Goal: Browse casually: Explore the website without a specific task or goal

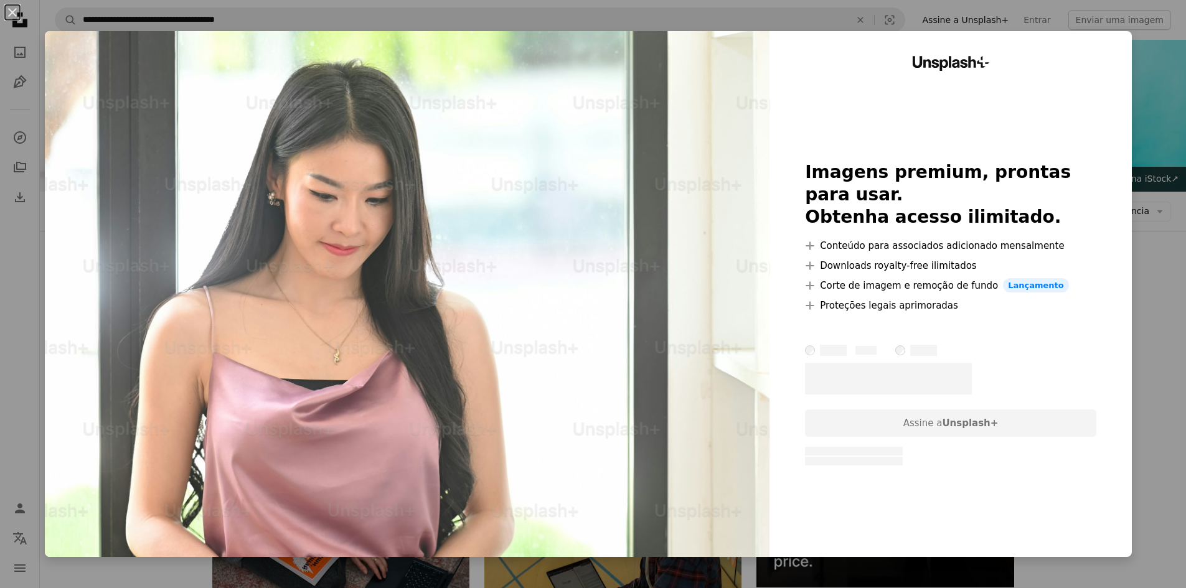
scroll to position [560, 0]
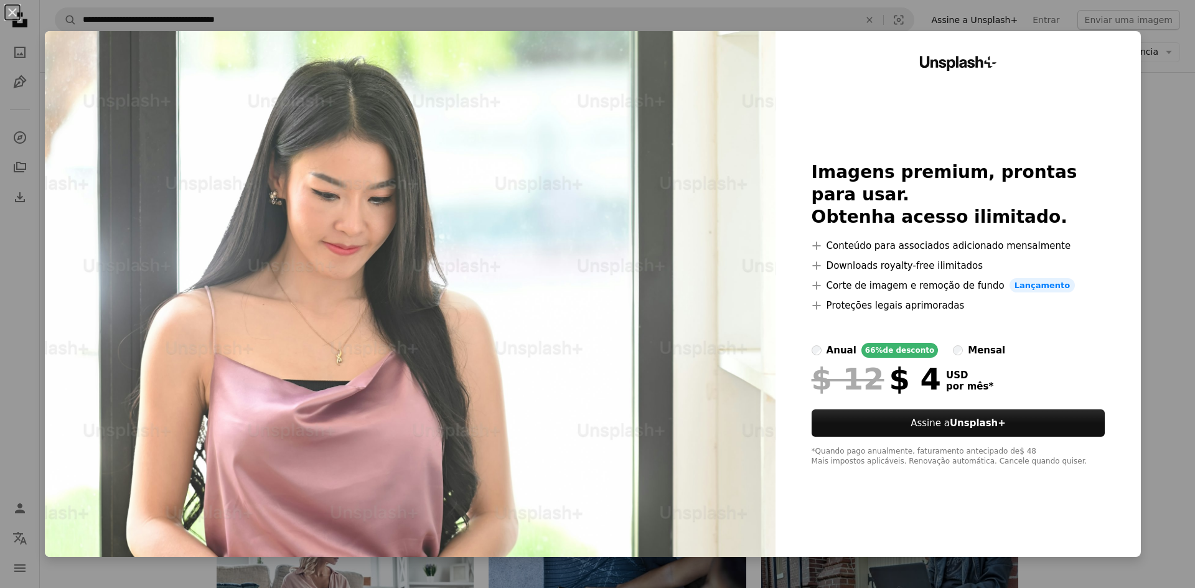
click at [1177, 182] on div "An X shape Unsplash+ Imagens premium, prontas para usar. Obtenha acesso ilimita…" at bounding box center [597, 294] width 1195 height 588
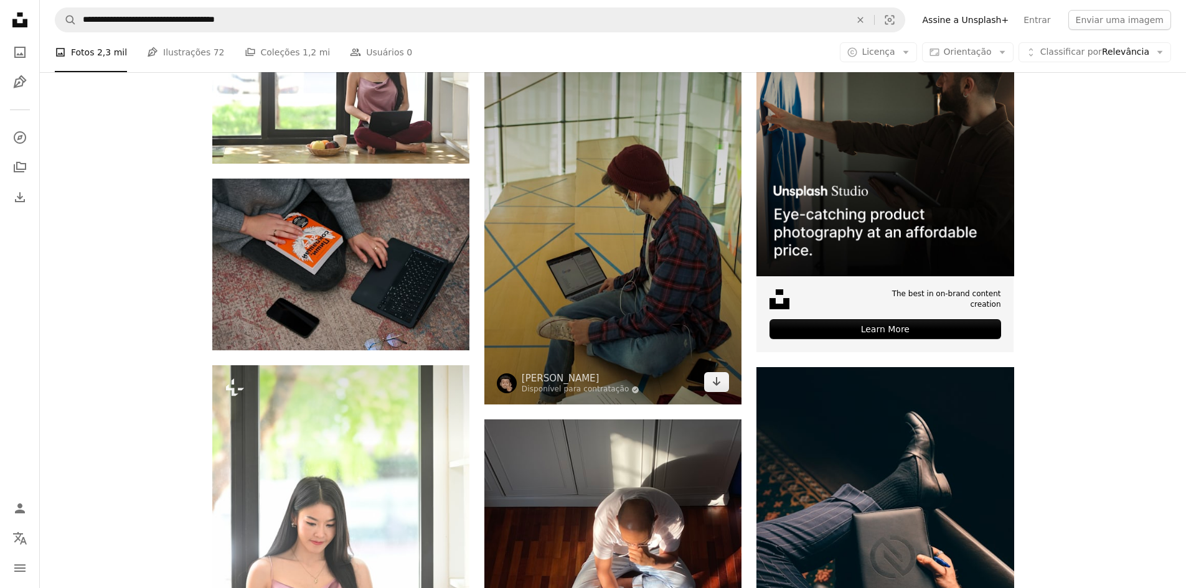
scroll to position [187, 0]
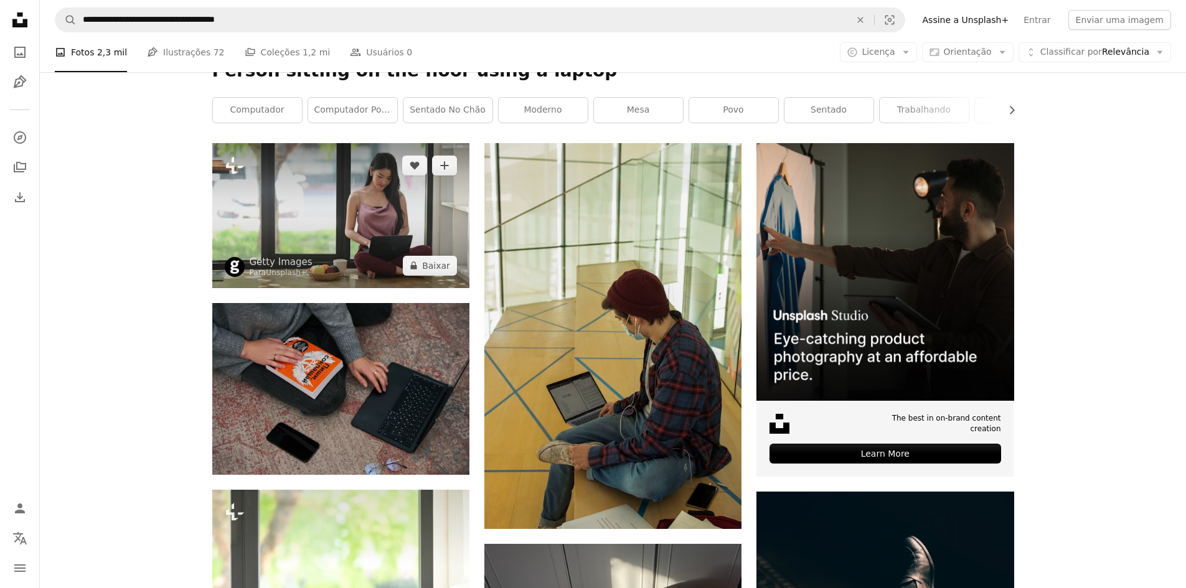
click at [347, 194] on img at bounding box center [340, 215] width 257 height 144
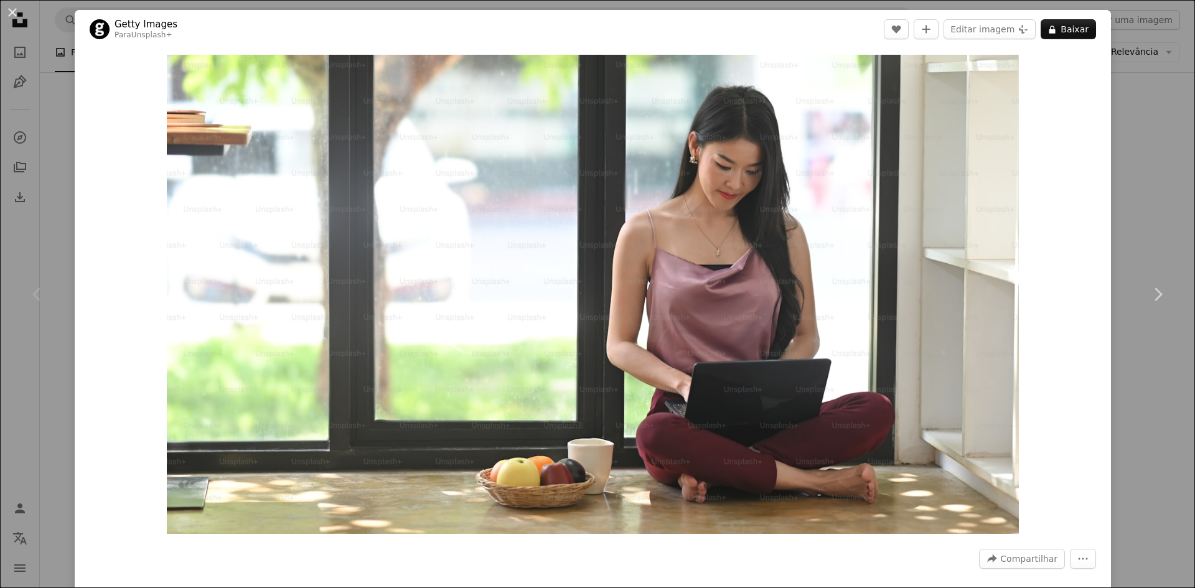
click at [1162, 205] on div "An X shape Chevron left Chevron right Getty Images Para Unsplash+ A heart A plu…" at bounding box center [597, 294] width 1195 height 588
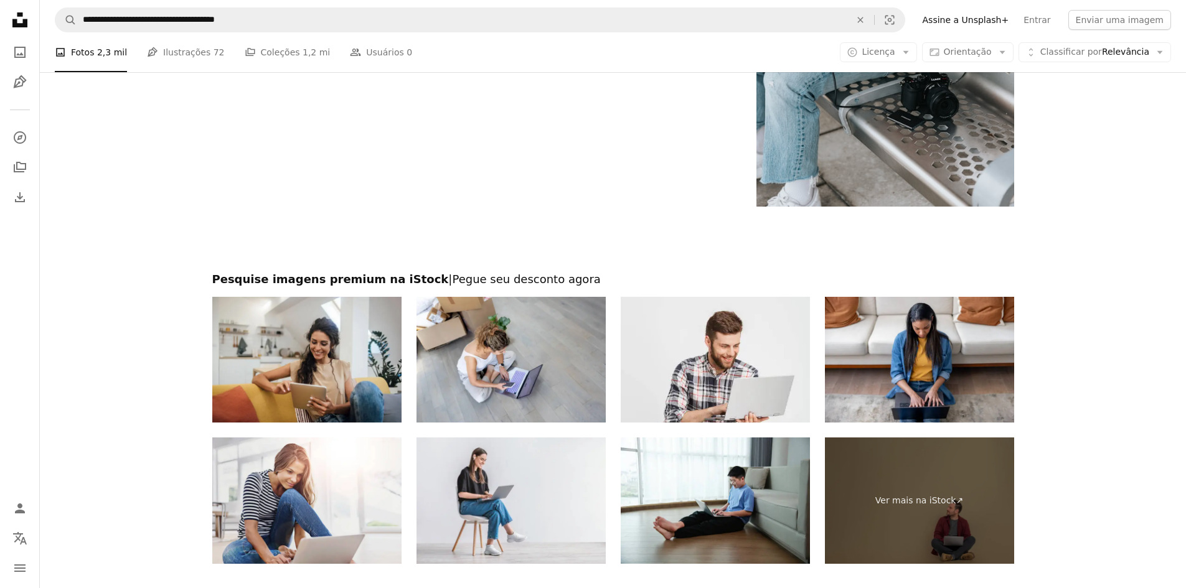
scroll to position [2178, 0]
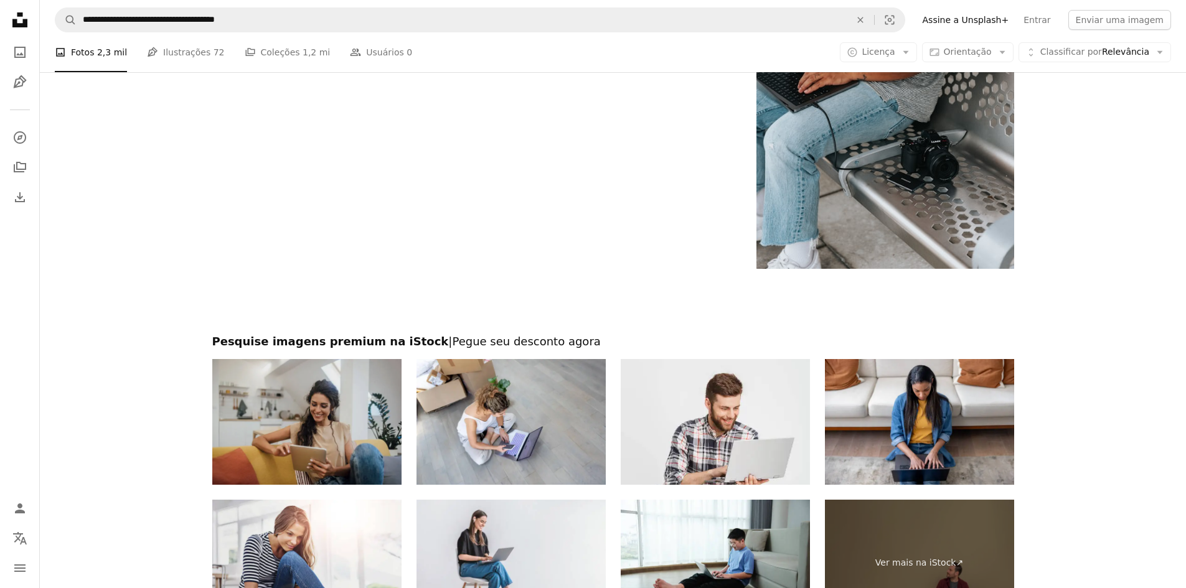
click at [354, 392] on img at bounding box center [306, 422] width 189 height 126
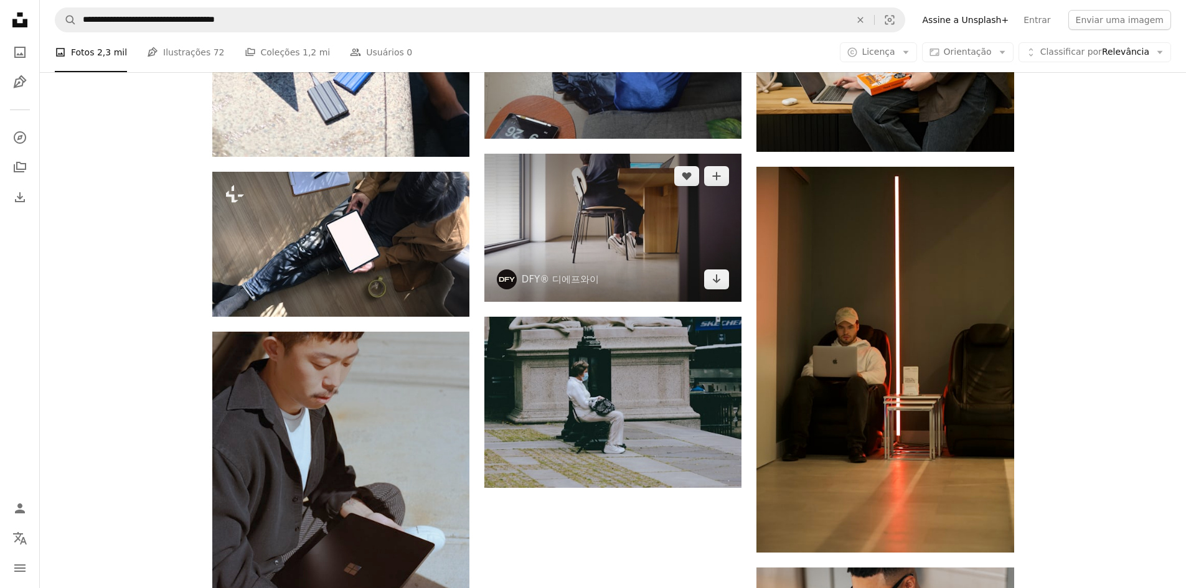
scroll to position [1369, 0]
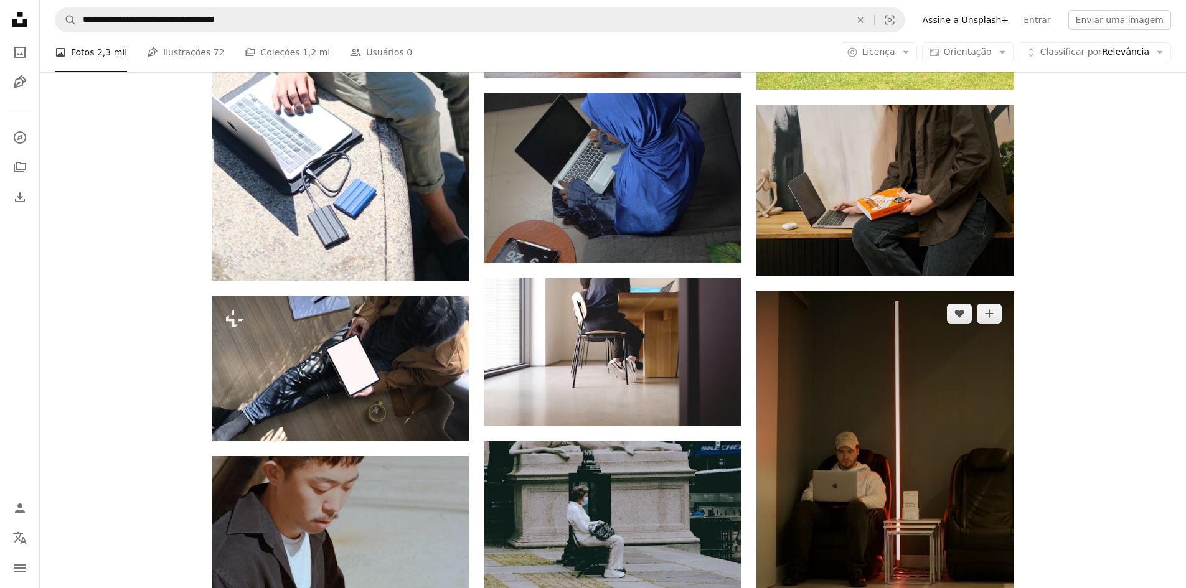
click at [888, 373] on img at bounding box center [884, 484] width 257 height 386
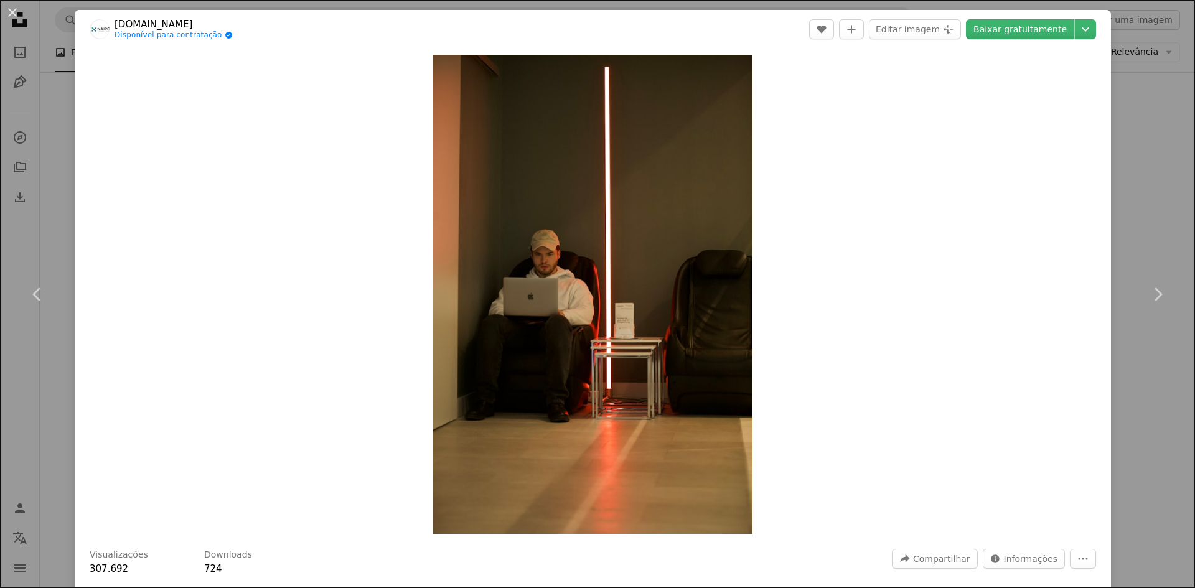
click at [1130, 180] on div "An X shape Chevron left Chevron right [DOMAIN_NAME] Disponível para contratação…" at bounding box center [597, 294] width 1195 height 588
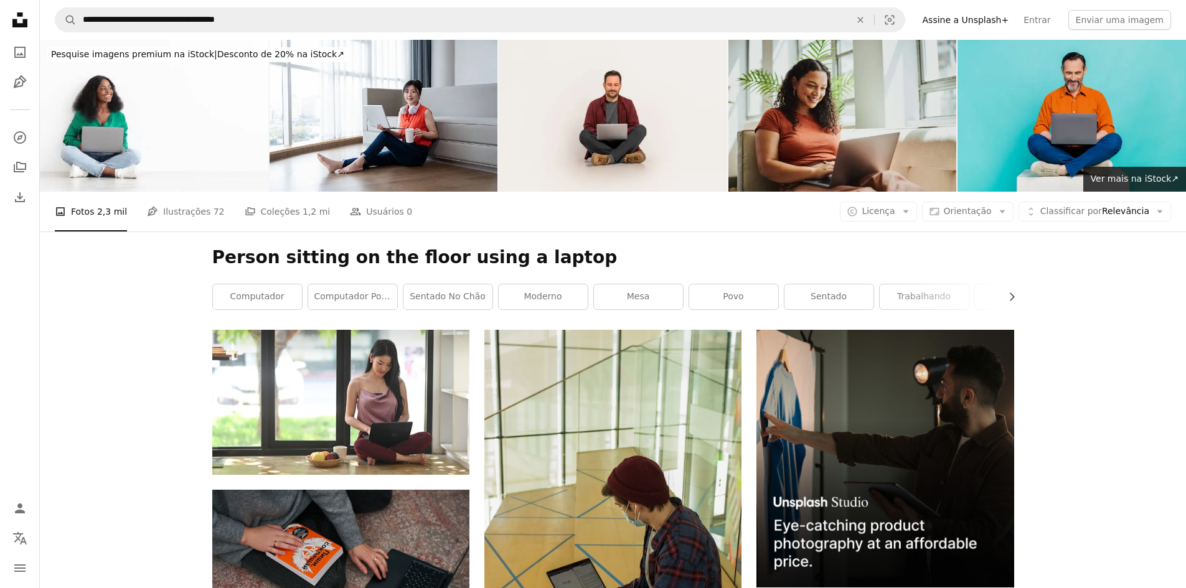
drag, startPoint x: 1100, startPoint y: 344, endPoint x: 1090, endPoint y: 47, distance: 297.7
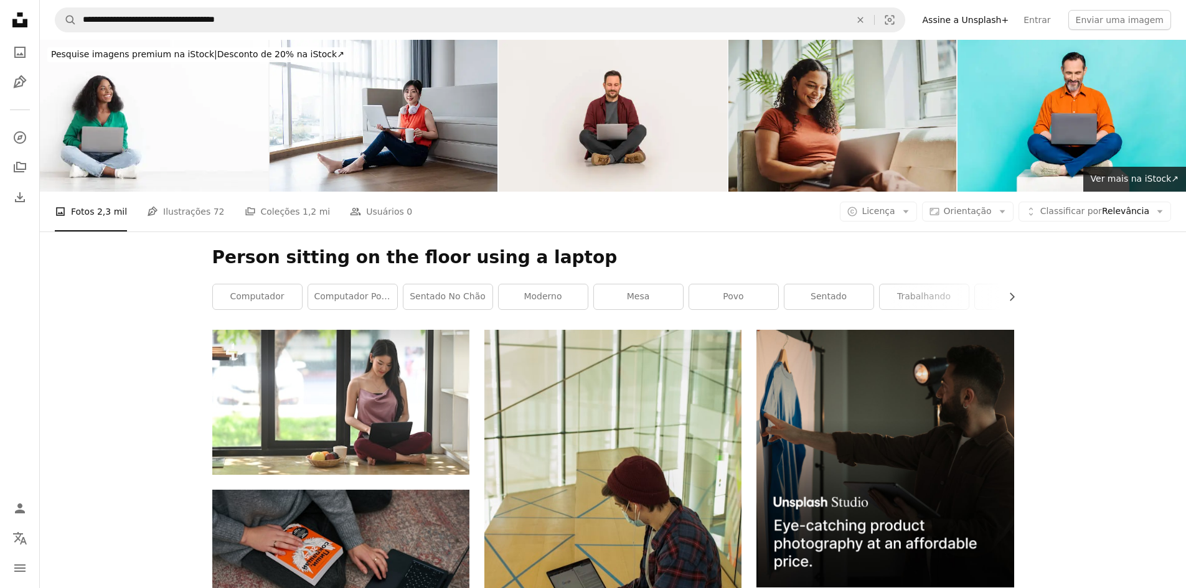
drag, startPoint x: 69, startPoint y: 411, endPoint x: 70, endPoint y: 399, distance: 11.8
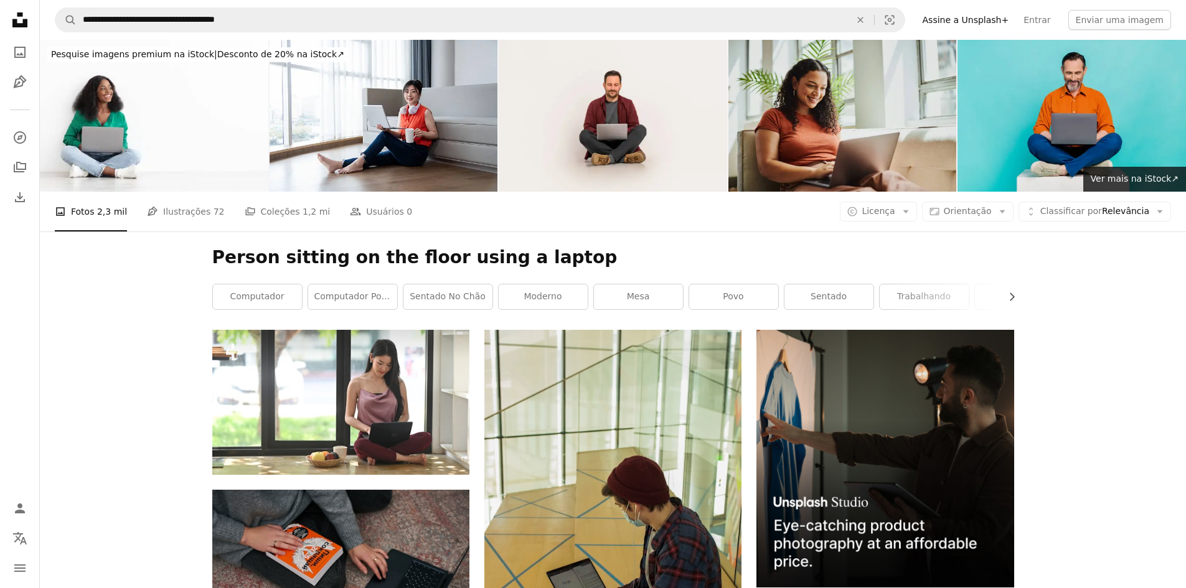
drag, startPoint x: 1079, startPoint y: 193, endPoint x: 1089, endPoint y: 52, distance: 141.0
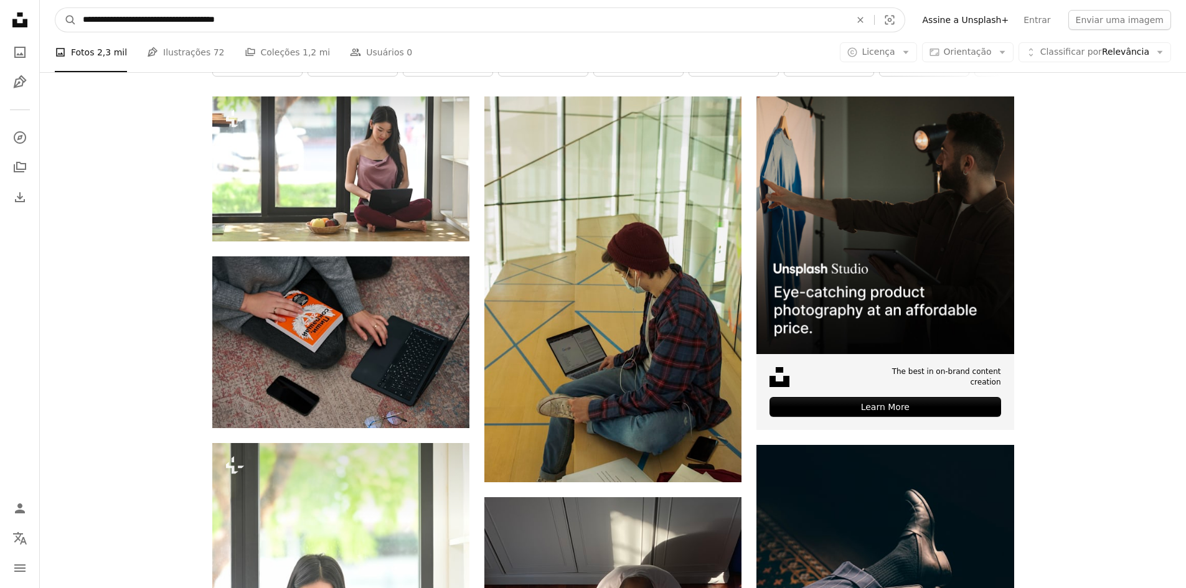
scroll to position [55, 0]
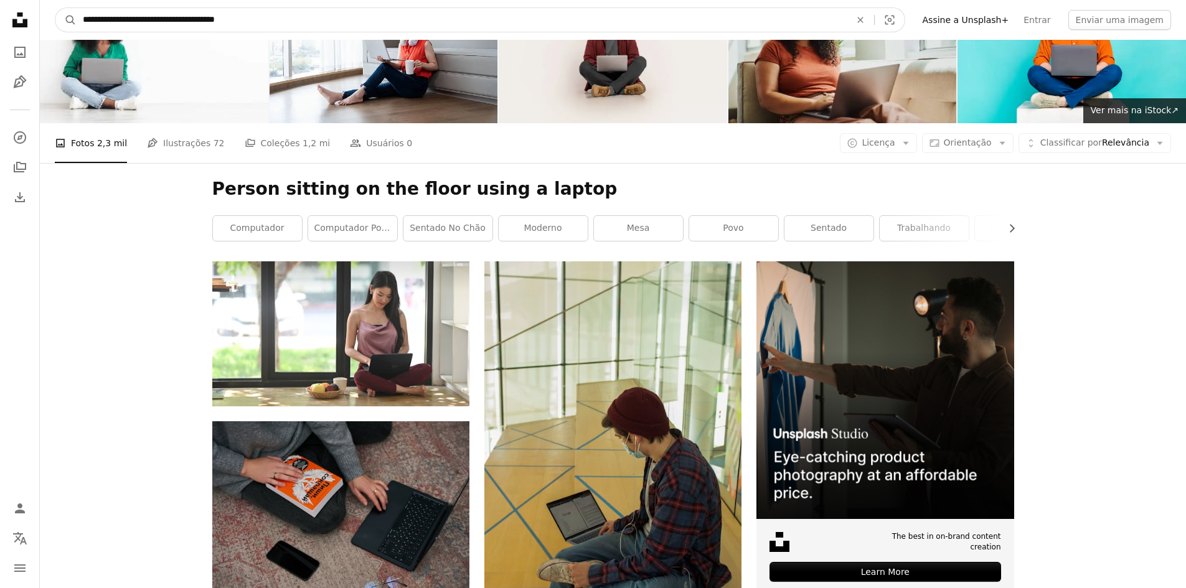
drag, startPoint x: 292, startPoint y: 24, endPoint x: 0, endPoint y: -5, distance: 293.4
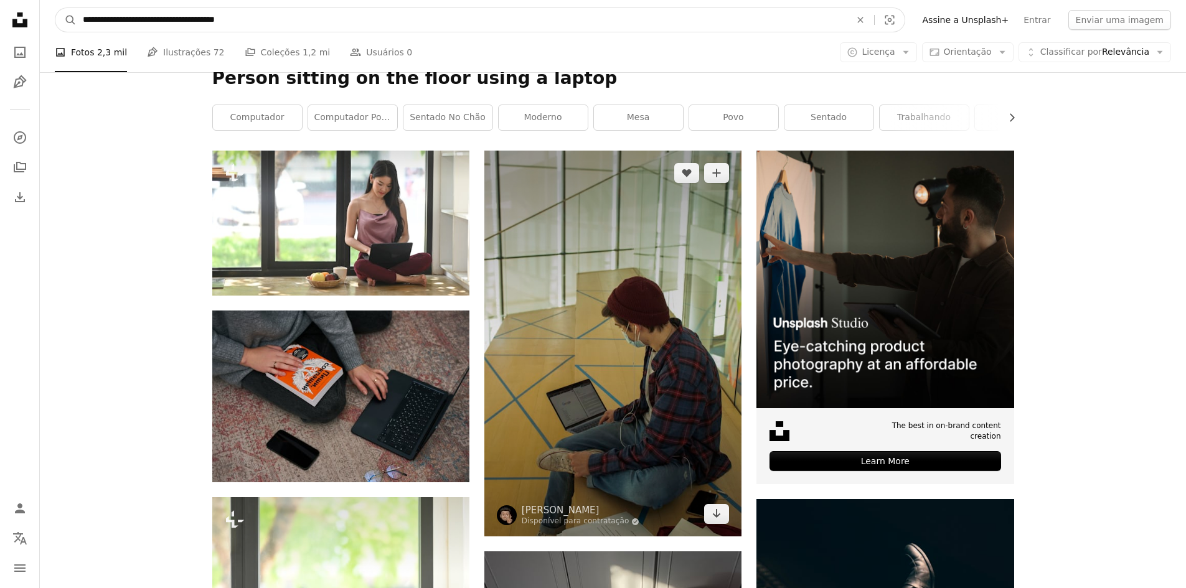
scroll to position [241, 0]
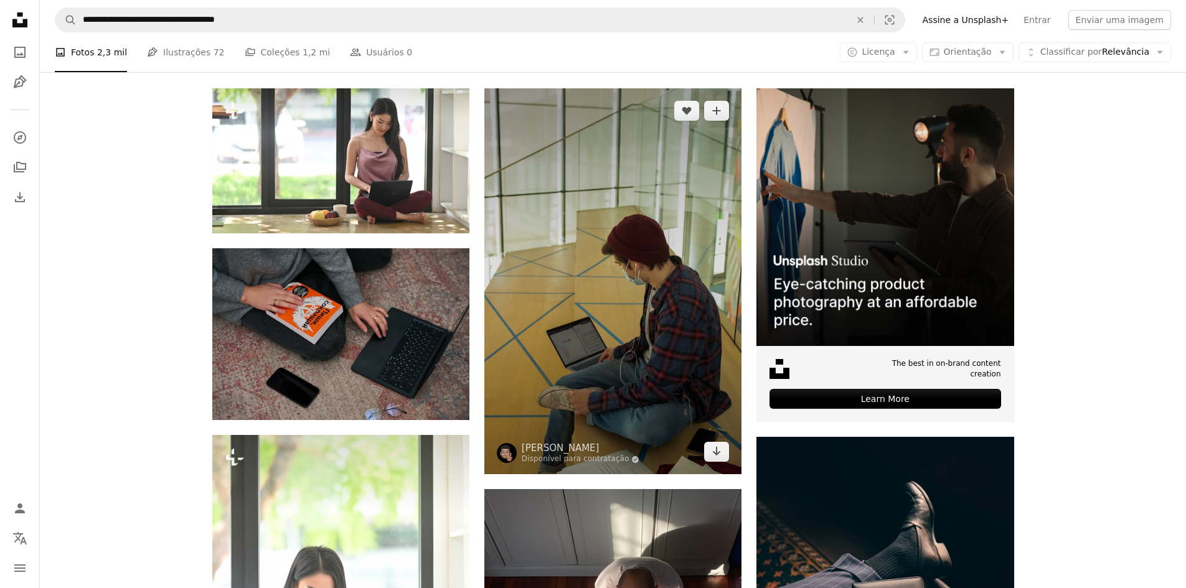
click at [625, 238] on img at bounding box center [612, 281] width 257 height 386
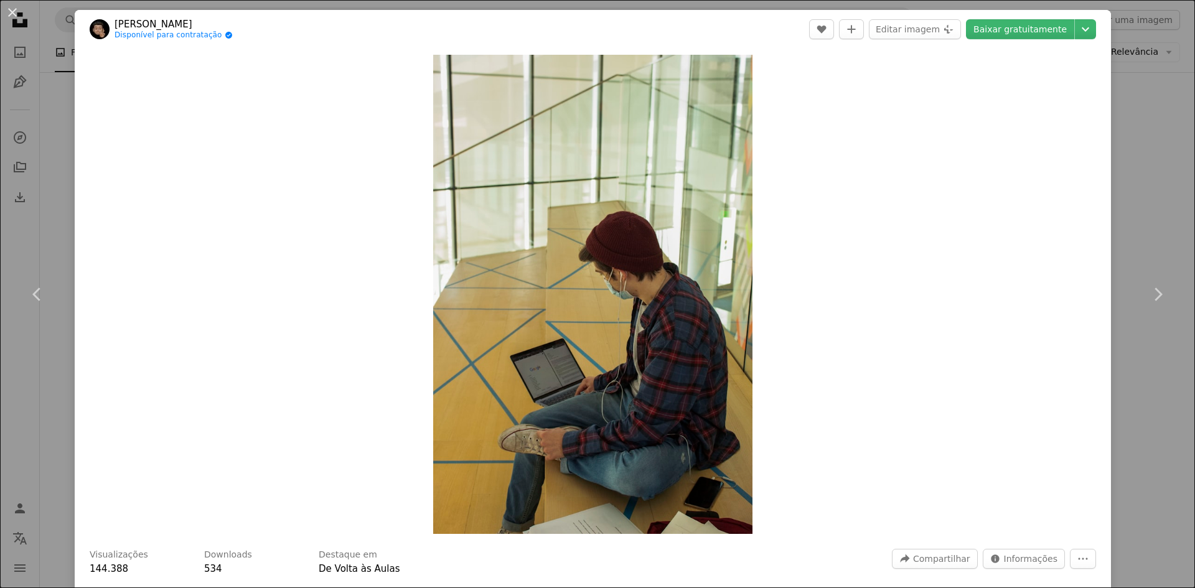
click at [1136, 184] on div "An X shape Chevron left Chevron right [PERSON_NAME] Disponível para contratação…" at bounding box center [597, 294] width 1195 height 588
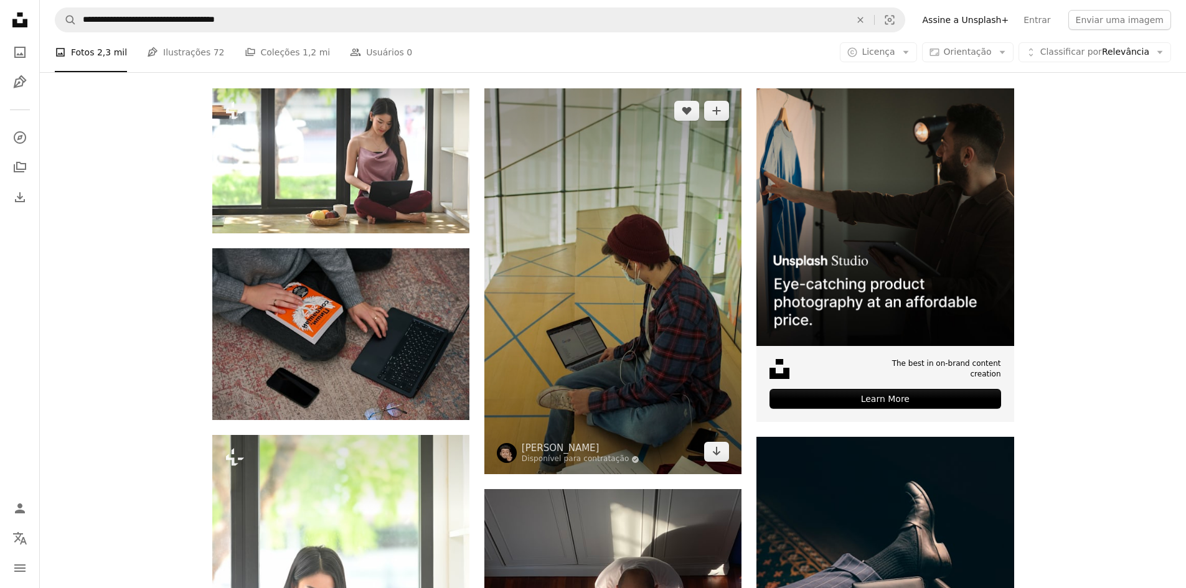
scroll to position [117, 0]
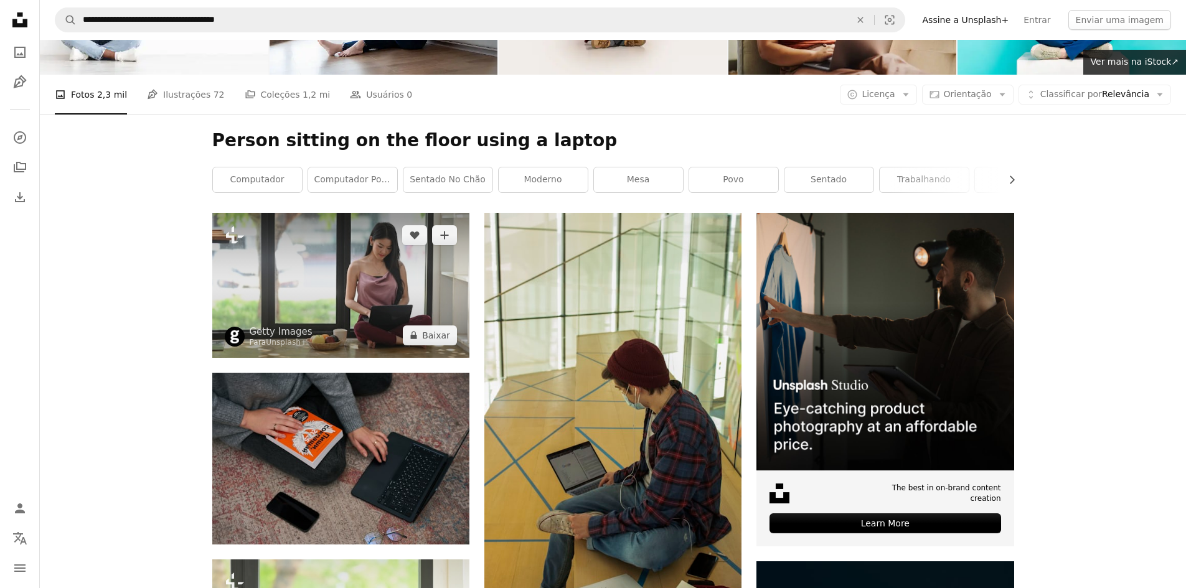
click at [388, 283] on img at bounding box center [340, 285] width 257 height 144
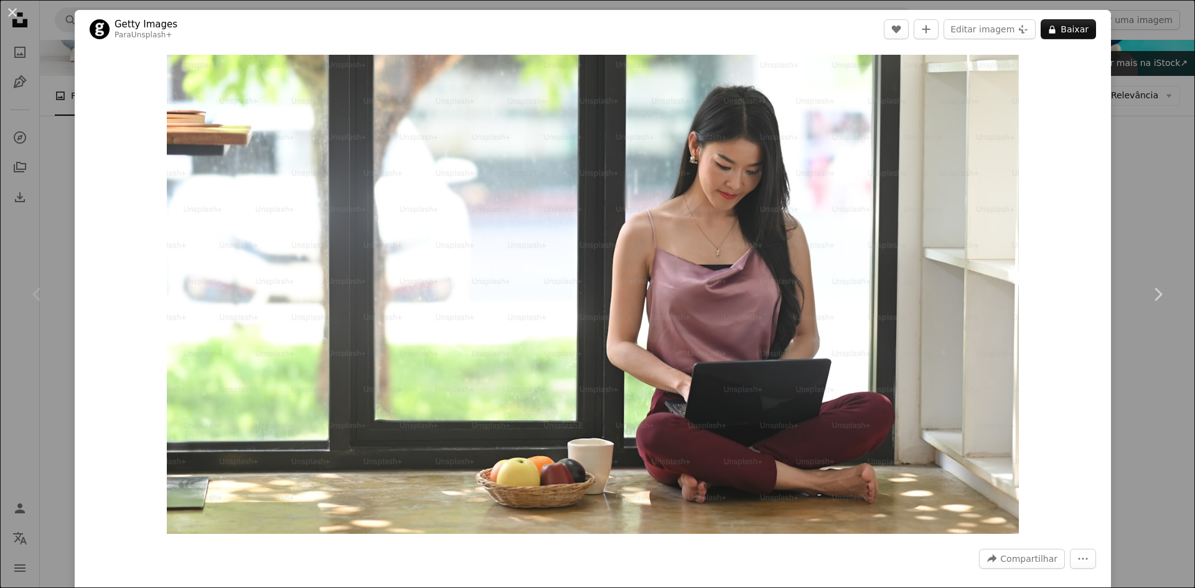
click at [1142, 172] on div "An X shape Chevron left Chevron right Getty Images Para Unsplash+ A heart A plu…" at bounding box center [597, 294] width 1195 height 588
